Goal: Task Accomplishment & Management: Use online tool/utility

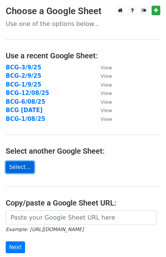
click at [20, 167] on link "Select..." at bounding box center [20, 167] width 29 height 12
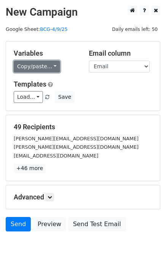
click at [46, 70] on link "Copy/paste..." at bounding box center [37, 67] width 46 height 12
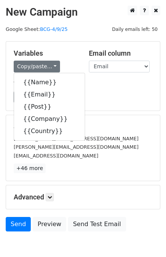
click at [103, 98] on div "Load... KMI GENERAL INQ NEW INQ 1 KMI NEW INQ KMI BRASS CABLE GLANDS INQUIRY 4 …" at bounding box center [83, 97] width 150 height 12
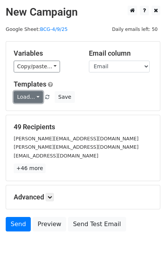
click at [34, 96] on link "Load..." at bounding box center [28, 97] width 29 height 12
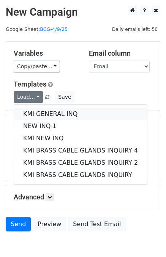
click at [39, 112] on link "KMI GENERAL INQ" at bounding box center [80, 114] width 133 height 12
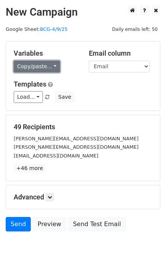
click at [45, 62] on link "Copy/paste..." at bounding box center [37, 67] width 46 height 12
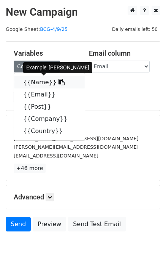
click at [40, 83] on link "{{Name}}" at bounding box center [49, 82] width 71 height 12
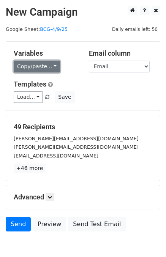
click at [50, 68] on link "Copy/paste..." at bounding box center [37, 67] width 46 height 12
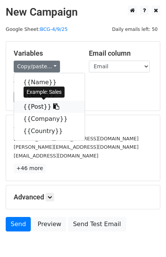
click at [39, 106] on link "{{Post}}" at bounding box center [49, 107] width 71 height 12
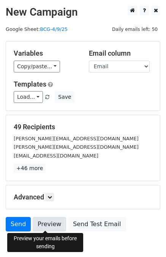
click at [46, 228] on link "Preview" at bounding box center [50, 224] width 34 height 14
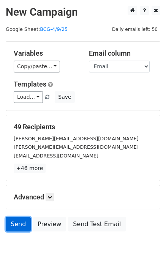
click at [24, 221] on link "Send" at bounding box center [18, 224] width 25 height 14
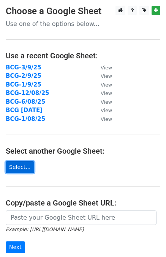
click at [18, 164] on link "Select..." at bounding box center [20, 167] width 29 height 12
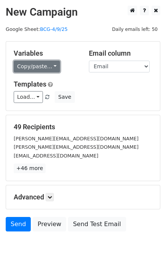
click at [45, 71] on link "Copy/paste..." at bounding box center [37, 67] width 46 height 12
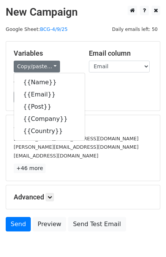
click at [89, 91] on div "Load... KMI GENERAL INQ NEW INQ 1 KMI NEW INQ KMI BRASS CABLE GLANDS INQUIRY 4 …" at bounding box center [83, 97] width 150 height 12
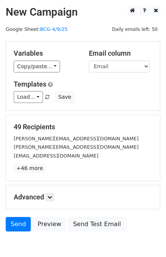
click at [41, 100] on div "Load... KMI GENERAL INQ NEW INQ 1 KMI NEW INQ KMI BRASS CABLE GLANDS INQUIRY 4 …" at bounding box center [83, 97] width 150 height 12
click at [32, 96] on link "Load..." at bounding box center [28, 97] width 29 height 12
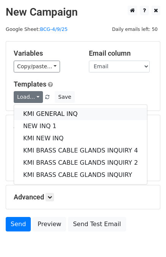
click at [39, 113] on link "KMI GENERAL INQ" at bounding box center [80, 114] width 133 height 12
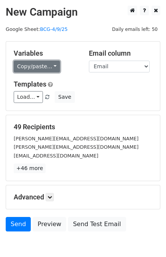
click at [47, 67] on link "Copy/paste..." at bounding box center [37, 67] width 46 height 12
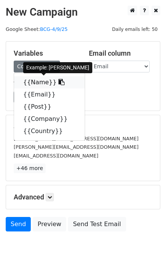
click at [48, 80] on link "{{Name}}" at bounding box center [49, 82] width 71 height 12
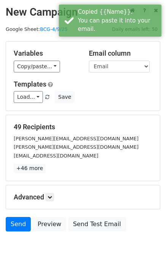
click at [76, 195] on h5 "Advanced" at bounding box center [83, 197] width 139 height 8
click at [107, 176] on div "49 Recipients steve@alliedelectronics.com joseph.fida@alliedelec.com al@alliede…" at bounding box center [83, 148] width 154 height 66
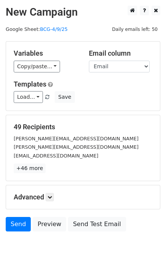
scroll to position [38, 0]
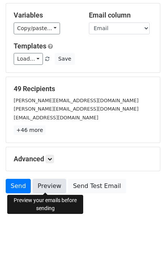
click at [47, 184] on link "Preview" at bounding box center [50, 186] width 34 height 14
click at [46, 189] on link "Preview" at bounding box center [50, 186] width 34 height 14
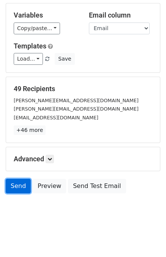
click at [18, 183] on link "Send" at bounding box center [18, 186] width 25 height 14
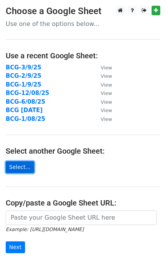
click at [20, 172] on link "Select..." at bounding box center [20, 167] width 29 height 12
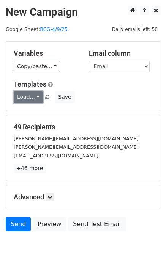
click at [31, 96] on link "Load..." at bounding box center [28, 97] width 29 height 12
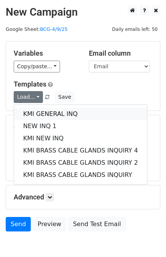
click at [60, 114] on link "KMI GENERAL INQ" at bounding box center [80, 114] width 133 height 12
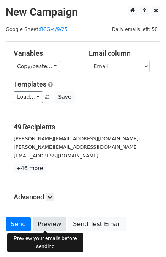
click at [41, 227] on link "Preview" at bounding box center [50, 224] width 34 height 14
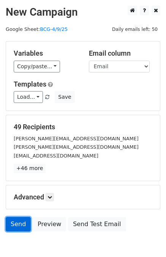
click at [15, 224] on link "Send" at bounding box center [18, 224] width 25 height 14
